Goal: Navigation & Orientation: Find specific page/section

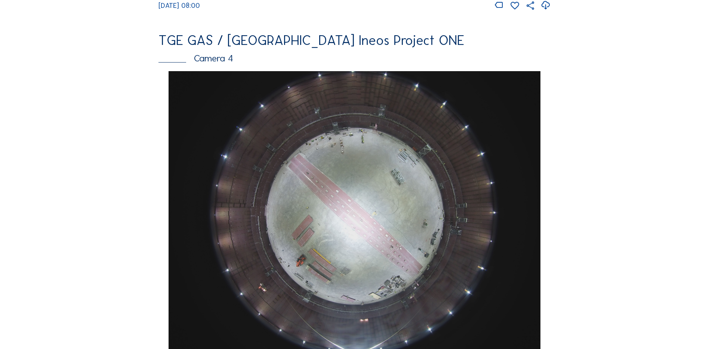
scroll to position [643, 0]
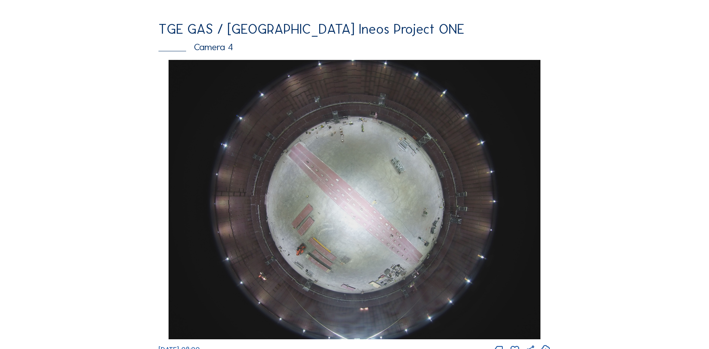
click at [350, 175] on img at bounding box center [355, 199] width 372 height 279
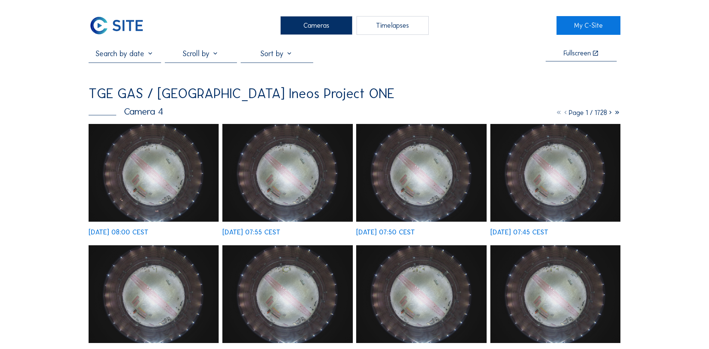
click at [153, 152] on img at bounding box center [154, 173] width 130 height 98
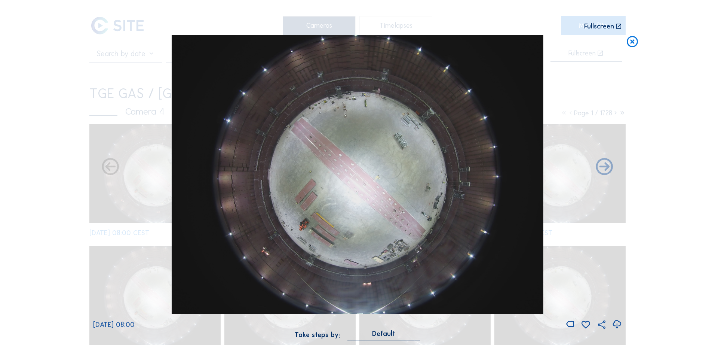
click at [619, 323] on icon at bounding box center [617, 324] width 10 height 12
click at [53, 229] on div "Scroll to travel through time | Press 'Alt' Button + Scroll to Zoom | Click and…" at bounding box center [357, 174] width 715 height 349
click at [634, 43] on icon at bounding box center [632, 42] width 13 height 14
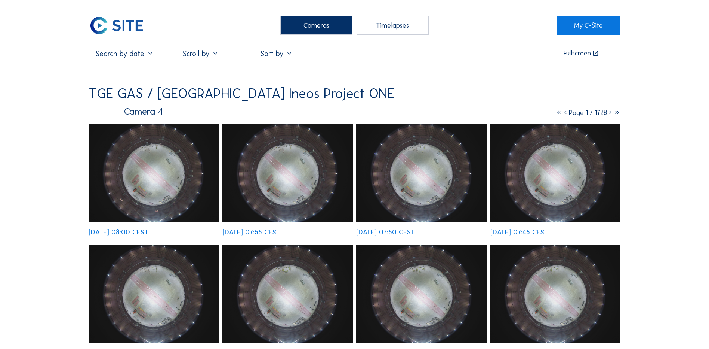
click at [325, 31] on div "Cameras" at bounding box center [317, 25] width 72 height 19
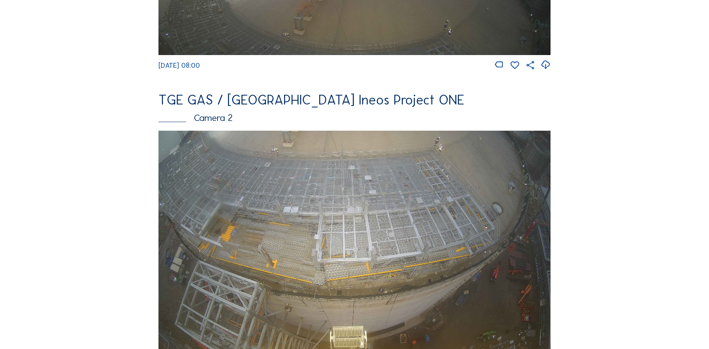
scroll to position [284, 0]
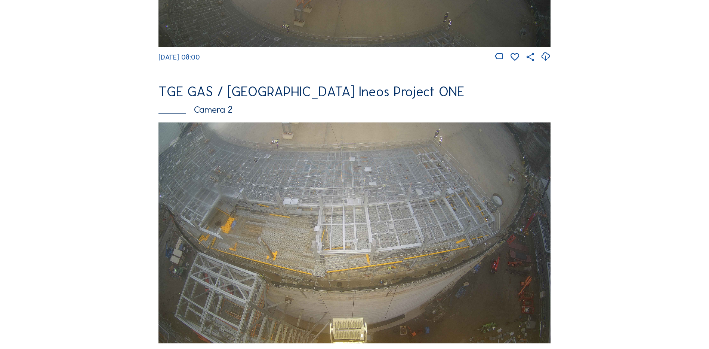
click at [292, 237] on img at bounding box center [355, 232] width 392 height 221
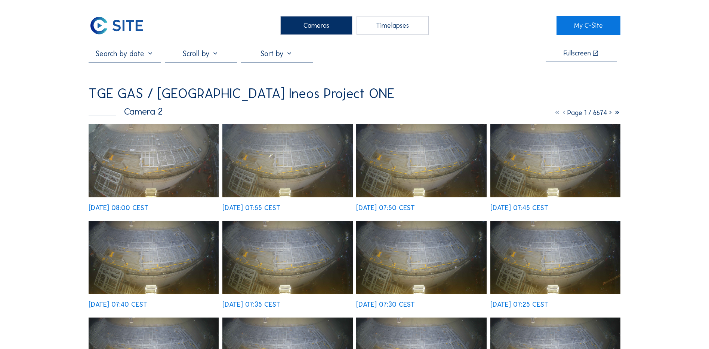
click at [132, 168] on img at bounding box center [154, 160] width 130 height 73
